Goal: Task Accomplishment & Management: Manage account settings

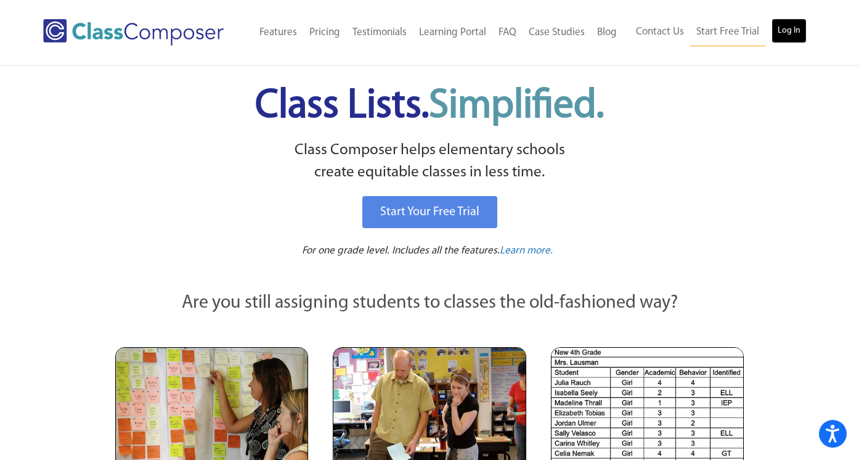
click at [794, 30] on link "Log In" at bounding box center [789, 30] width 35 height 25
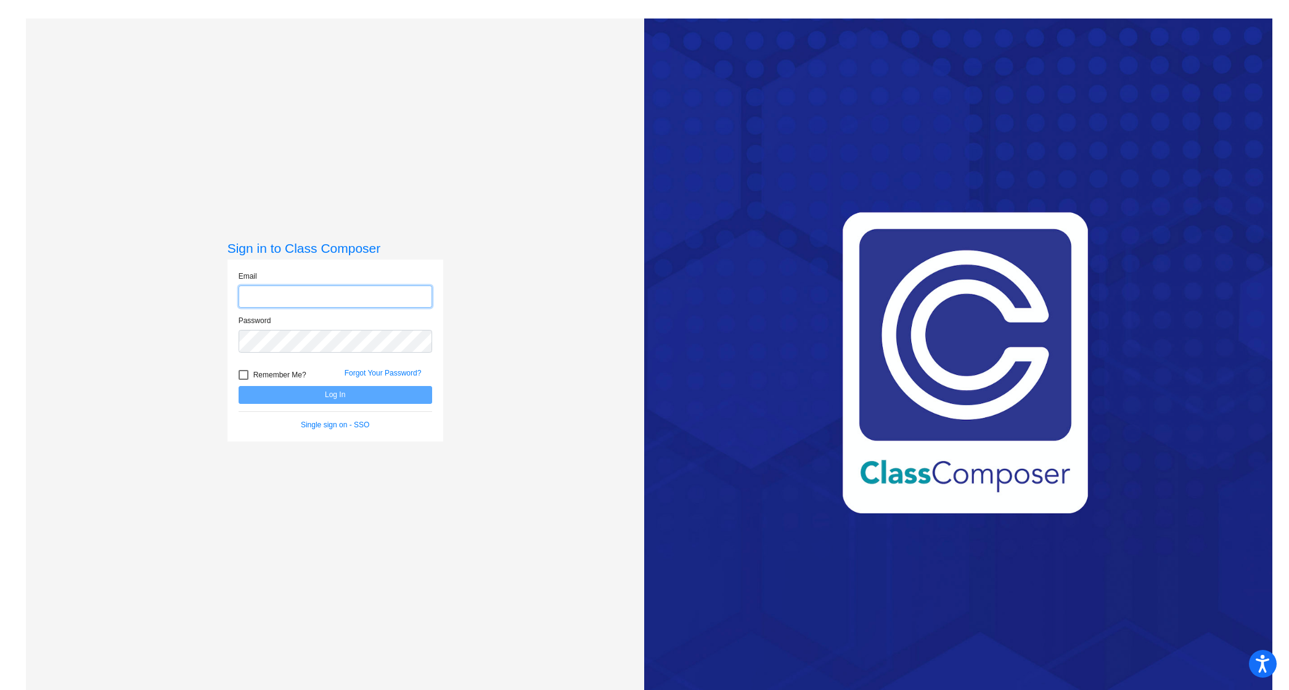
type input "michael.wiggs@leusd.k12.ca.us"
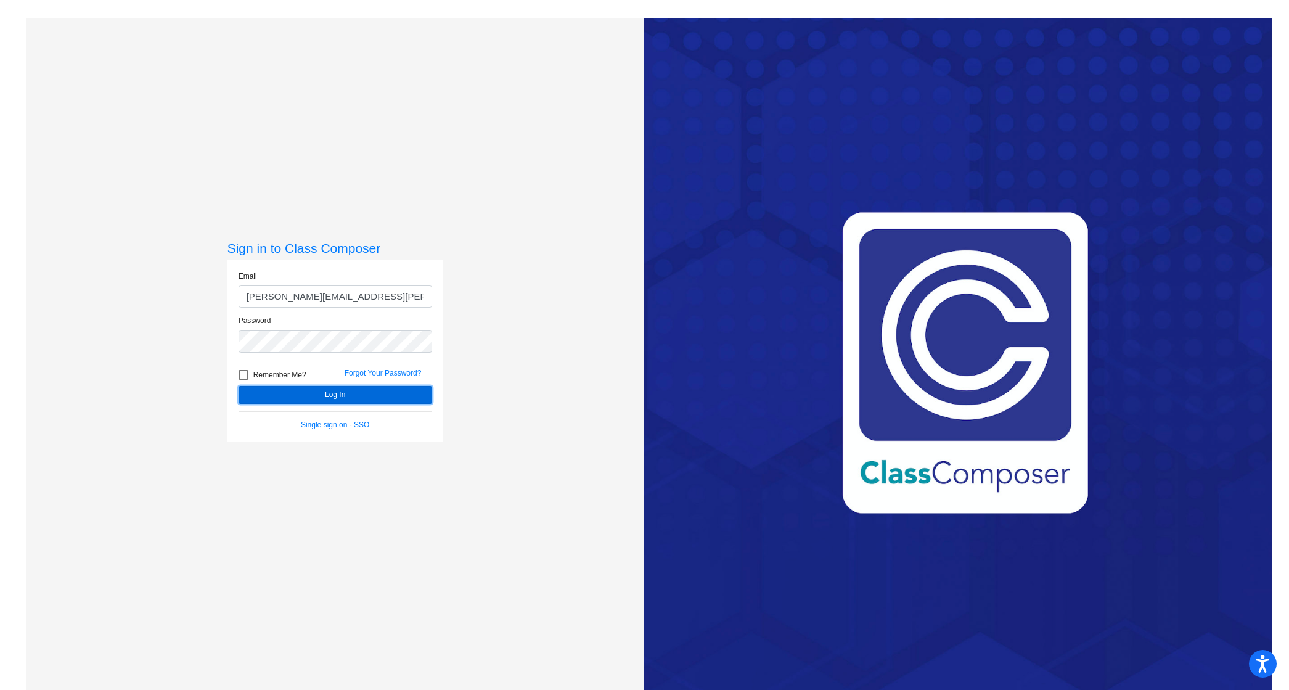
click at [369, 394] on button "Log In" at bounding box center [336, 395] width 194 height 18
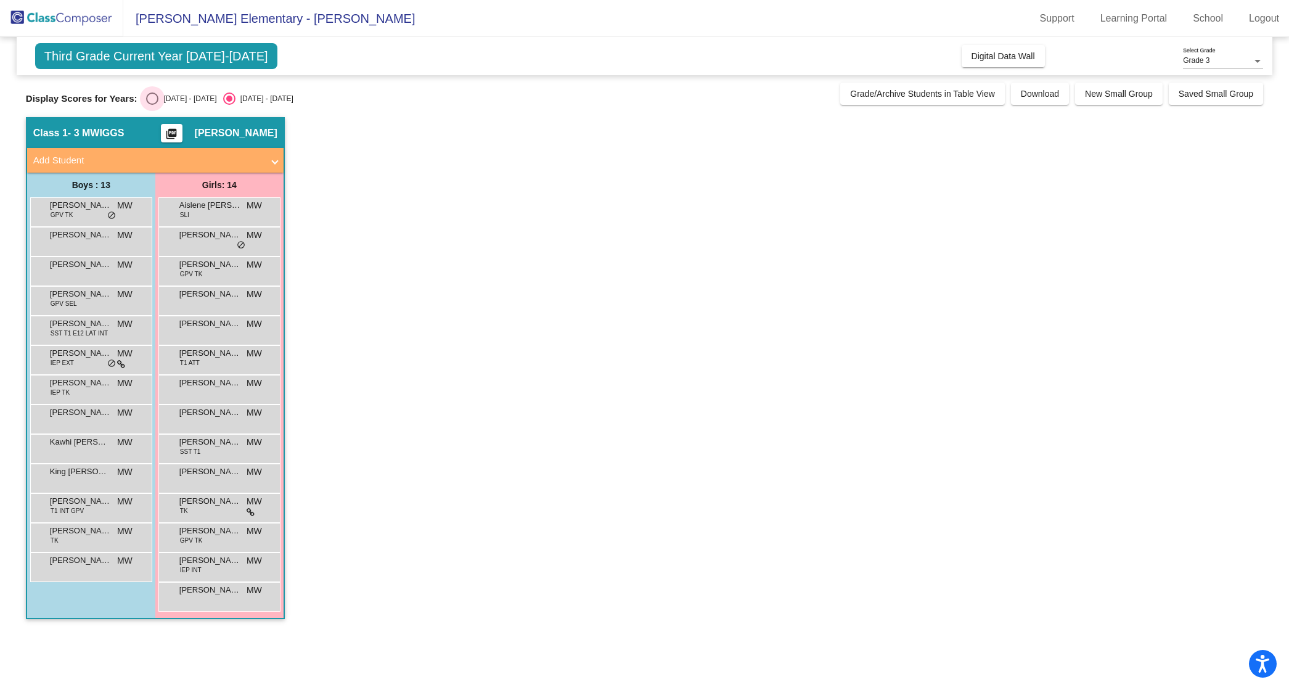
click at [147, 97] on div "Select an option" at bounding box center [152, 98] width 12 height 12
click at [152, 105] on input "2024 - 2025" at bounding box center [152, 105] width 1 height 1
radio input "true"
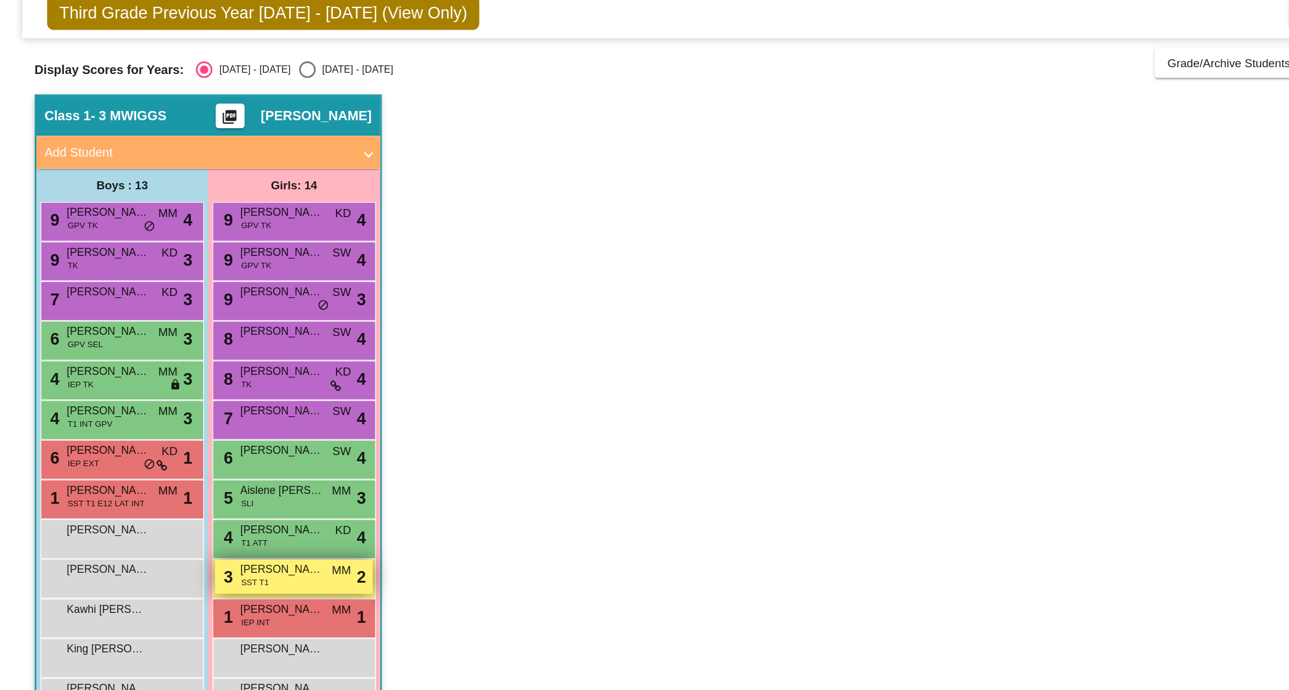
click at [213, 474] on span "Jade Varela" at bounding box center [210, 471] width 62 height 12
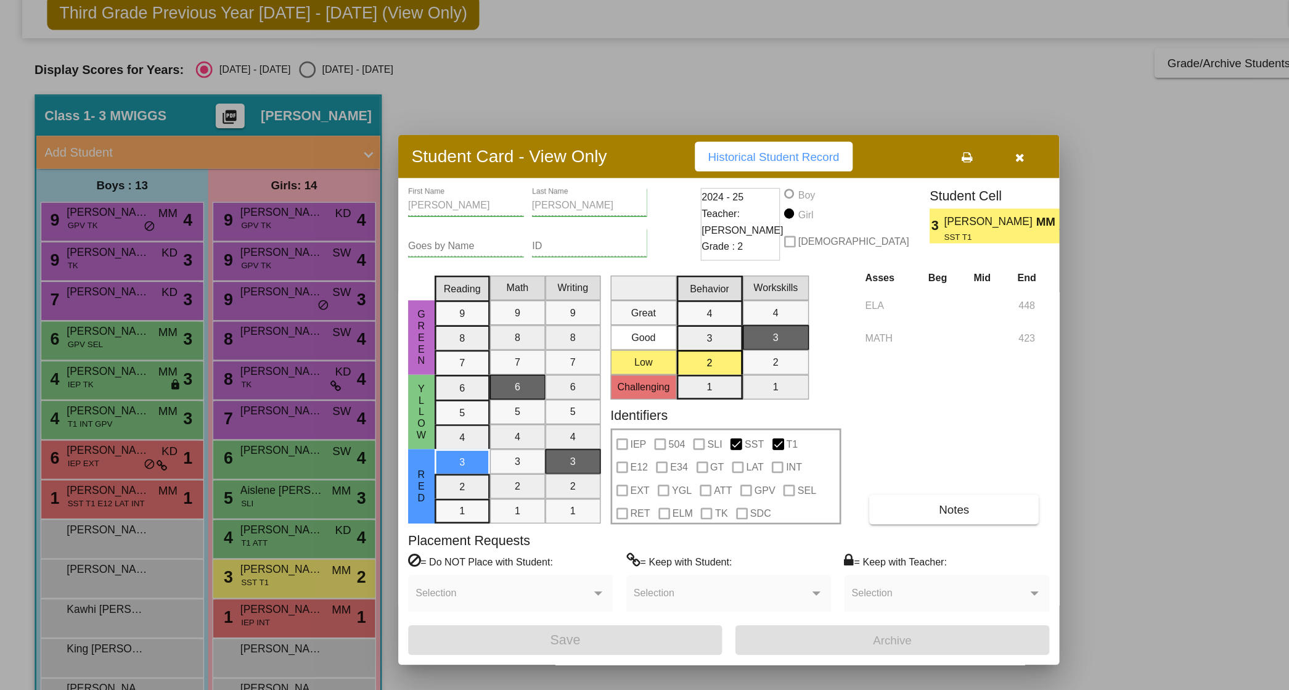
click at [869, 240] on div at bounding box center [644, 345] width 1289 height 690
